Goal: Navigation & Orientation: Find specific page/section

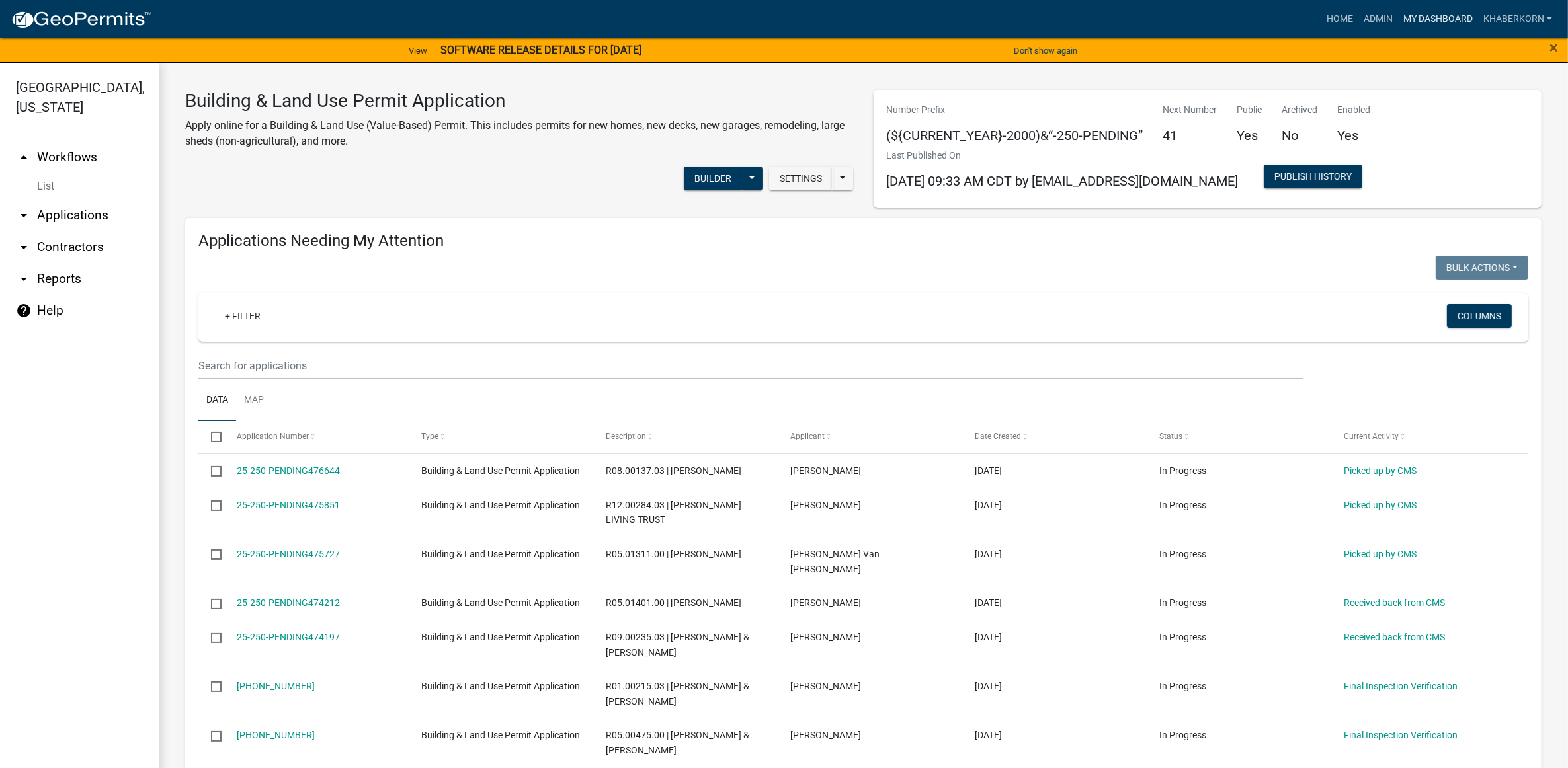
click at [1442, 13] on link "My Dashboard" at bounding box center [1438, 19] width 80 height 25
